Goal: Information Seeking & Learning: Understand process/instructions

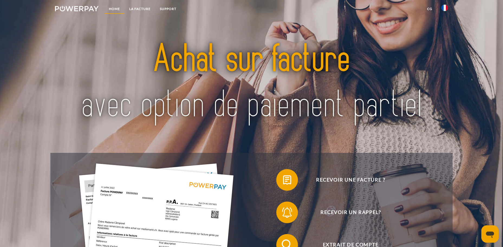
click at [110, 8] on link "Home" at bounding box center [114, 9] width 20 height 10
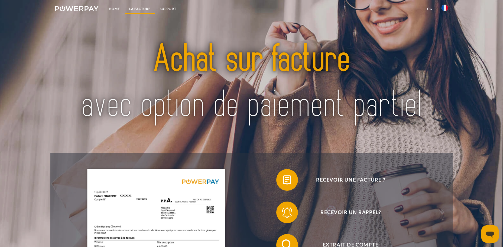
click at [139, 11] on link "LA FACTURE" at bounding box center [140, 9] width 31 height 10
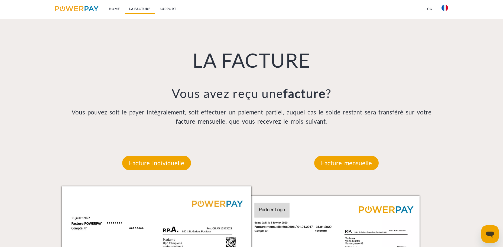
scroll to position [410, 0]
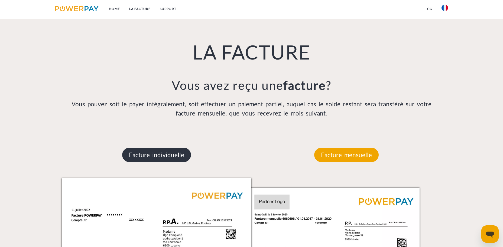
click at [148, 156] on p "Facture individuelle" at bounding box center [156, 155] width 69 height 15
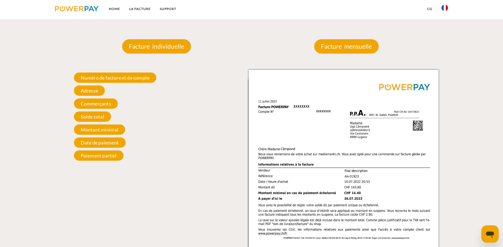
scroll to position [518, 0]
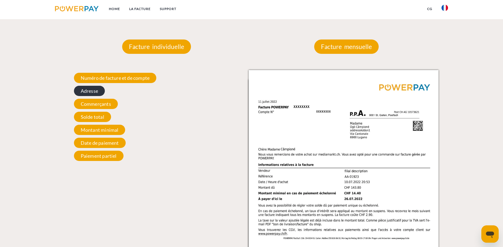
click at [89, 93] on span "Adresse" at bounding box center [89, 91] width 31 height 10
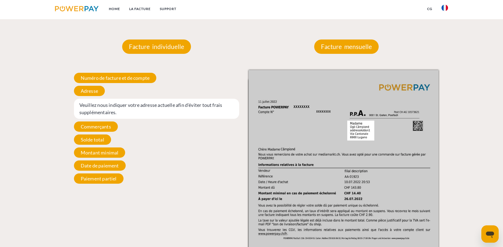
click at [98, 108] on span "Veuillez nous indiquer votre adresse actuelle afin d'éviter tout frais suppléme…" at bounding box center [156, 109] width 165 height 20
click at [220, 108] on span "Veuillez nous indiquer votre adresse actuelle afin d'éviter tout frais suppléme…" at bounding box center [156, 109] width 165 height 20
click at [89, 116] on span "Veuillez nous indiquer votre adresse actuelle afin d'éviter tout frais suppléme…" at bounding box center [156, 109] width 165 height 20
click at [359, 131] on img at bounding box center [344, 204] width 190 height 268
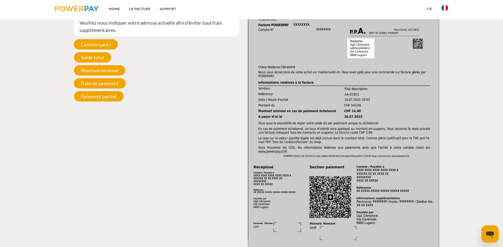
scroll to position [519, 0]
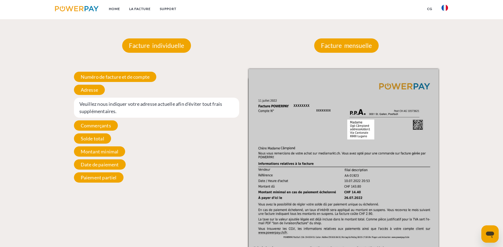
click at [102, 110] on span "Veuillez nous indiquer votre adresse actuelle afin d'éviter tout frais suppléme…" at bounding box center [156, 108] width 165 height 20
click at [88, 104] on span "Veuillez nous indiquer votre adresse actuelle afin d'éviter tout frais suppléme…" at bounding box center [156, 108] width 165 height 20
click at [86, 107] on span "Veuillez nous indiquer votre adresse actuelle afin d'éviter tout frais suppléme…" at bounding box center [156, 108] width 165 height 20
click at [87, 107] on span "Veuillez nous indiquer votre adresse actuelle afin d'éviter tout frais suppléme…" at bounding box center [156, 108] width 165 height 20
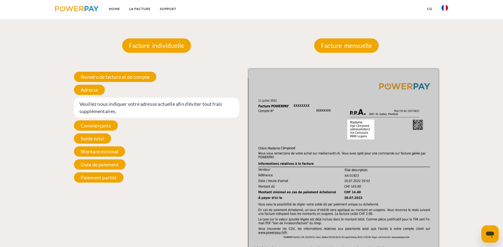
drag, startPoint x: 87, startPoint y: 107, endPoint x: 122, endPoint y: 111, distance: 34.6
click at [122, 111] on span "Veuillez nous indiquer votre adresse actuelle afin d'éviter tout frais suppléme…" at bounding box center [156, 108] width 165 height 20
click at [113, 108] on span "Veuillez nous indiquer votre adresse actuelle afin d'éviter tout frais suppléme…" at bounding box center [156, 108] width 165 height 20
drag, startPoint x: 113, startPoint y: 108, endPoint x: 104, endPoint y: 111, distance: 9.9
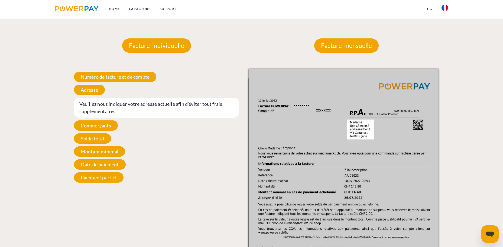
click at [104, 111] on span "Veuillez nous indiquer votre adresse actuelle afin d'éviter tout frais suppléme…" at bounding box center [156, 108] width 165 height 20
click at [87, 93] on span "Adresse" at bounding box center [89, 90] width 31 height 10
click at [136, 48] on p "Facture individuelle" at bounding box center [156, 45] width 69 height 15
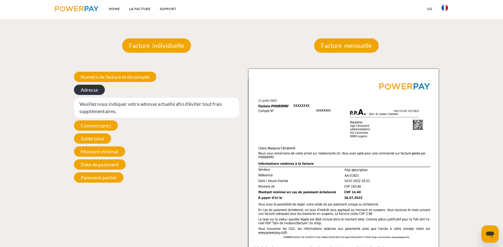
click at [94, 91] on span "Adresse" at bounding box center [89, 90] width 31 height 10
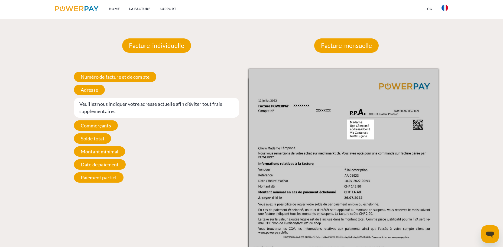
click at [89, 7] on img at bounding box center [77, 8] width 44 height 5
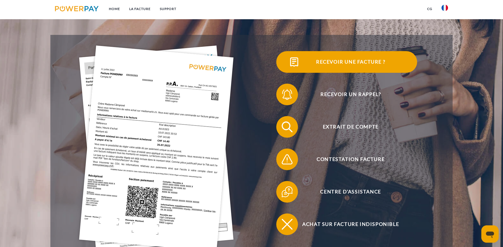
scroll to position [108, 0]
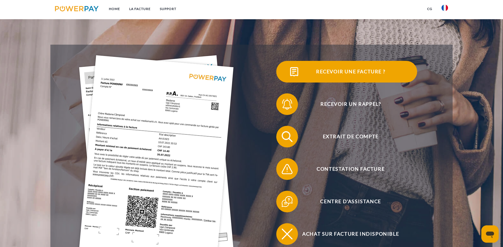
click at [293, 71] on img at bounding box center [294, 72] width 14 height 14
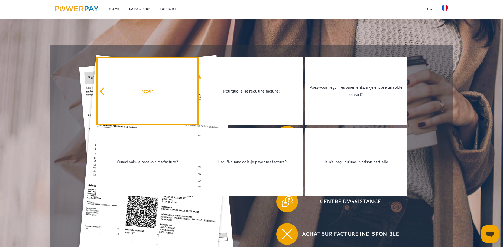
click at [100, 91] on link "retour" at bounding box center [147, 91] width 102 height 68
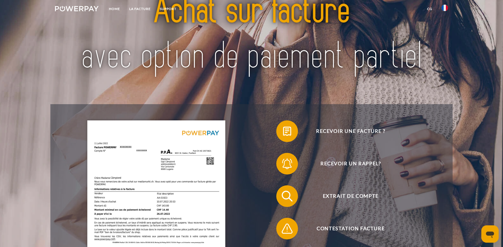
scroll to position [0, 0]
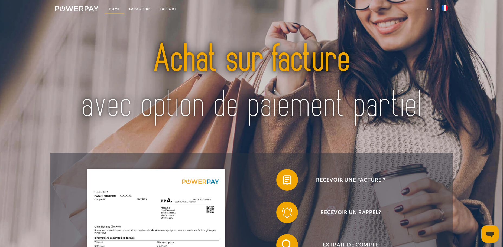
click at [118, 9] on link "Home" at bounding box center [114, 9] width 20 height 10
click at [140, 9] on link "LA FACTURE" at bounding box center [140, 9] width 31 height 10
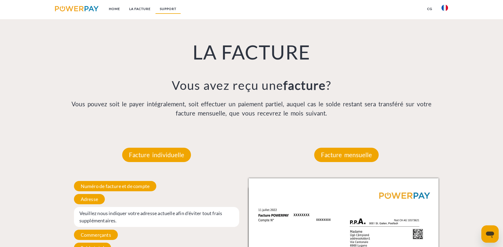
click at [164, 9] on link "Support" at bounding box center [168, 9] width 26 height 10
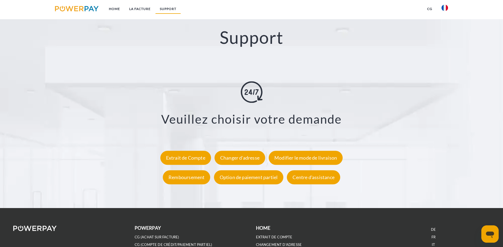
scroll to position [1007, 0]
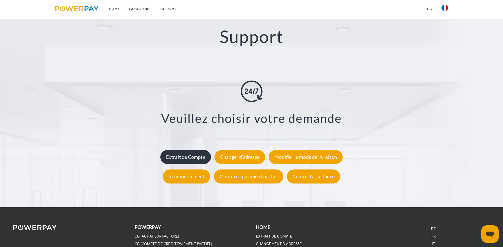
click at [190, 162] on div "Extrait de Compte" at bounding box center [185, 157] width 51 height 14
